Goal: Use online tool/utility

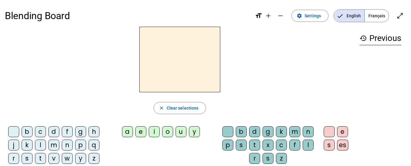
click at [41, 156] on div "t" at bounding box center [40, 158] width 11 height 11
click at [139, 130] on div "e" at bounding box center [140, 131] width 11 height 11
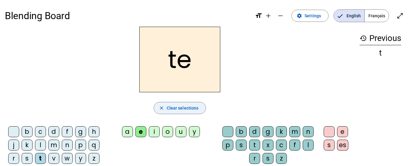
click at [184, 106] on span "Clear selections" at bounding box center [183, 108] width 32 height 7
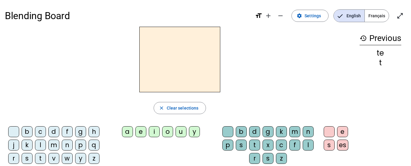
click at [53, 129] on div "d" at bounding box center [53, 131] width 11 height 11
click at [141, 134] on div "e" at bounding box center [140, 131] width 11 height 11
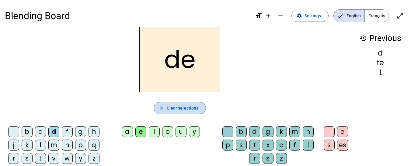
click at [195, 112] on span "button" at bounding box center [180, 108] width 52 height 15
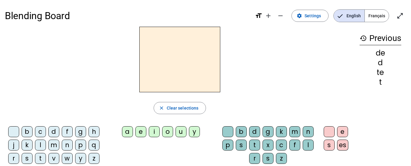
click at [55, 145] on div "m" at bounding box center [53, 145] width 11 height 11
click at [140, 134] on div "e" at bounding box center [140, 131] width 11 height 11
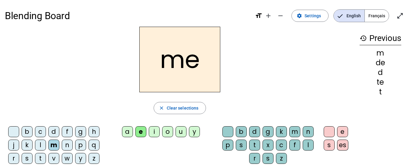
click at [198, 58] on h2 "me" at bounding box center [179, 60] width 81 height 66
click at [200, 65] on h2 "me" at bounding box center [179, 60] width 81 height 66
click at [190, 112] on span "button" at bounding box center [180, 108] width 52 height 15
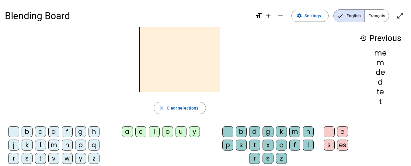
click at [53, 145] on div "m" at bounding box center [53, 145] width 11 height 11
click at [126, 133] on div "a" at bounding box center [127, 131] width 11 height 11
